Goal: Find specific page/section: Find specific page/section

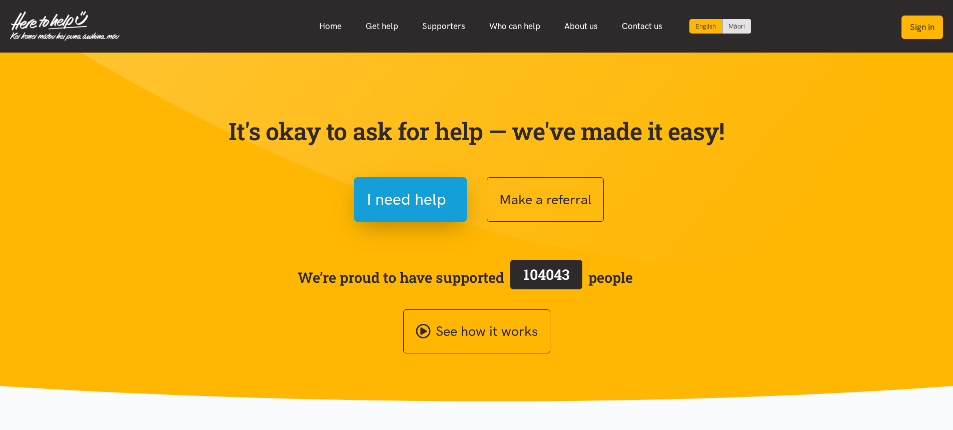
click at [918, 26] on button "Sign in" at bounding box center [922, 28] width 42 height 24
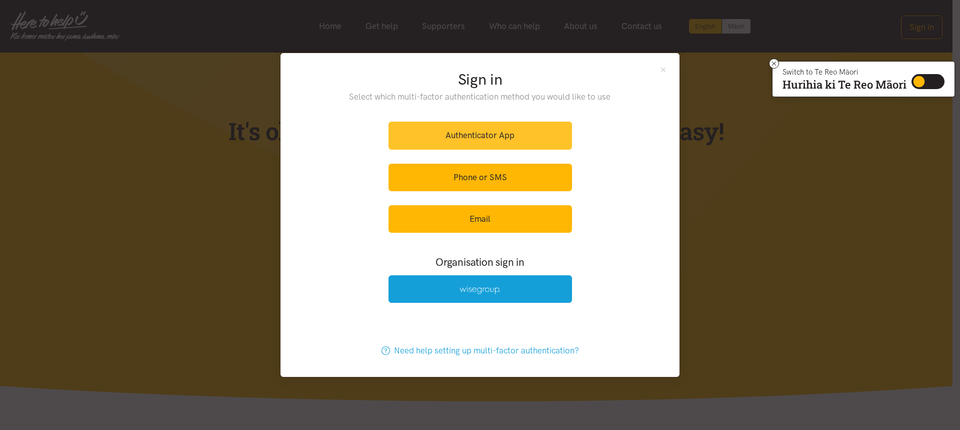
click at [442, 138] on link "Authenticator App" at bounding box center [481, 136] width 184 height 28
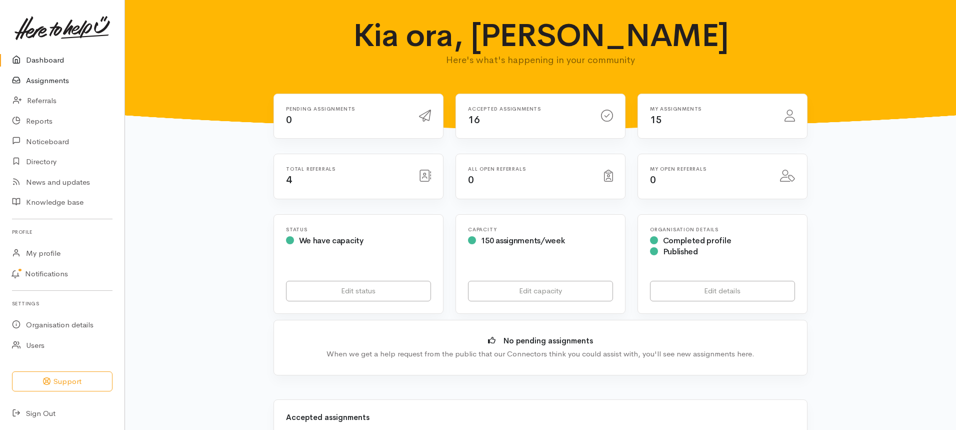
click at [53, 80] on link "Assignments" at bounding box center [62, 81] width 125 height 21
